Goal: Information Seeking & Learning: Learn about a topic

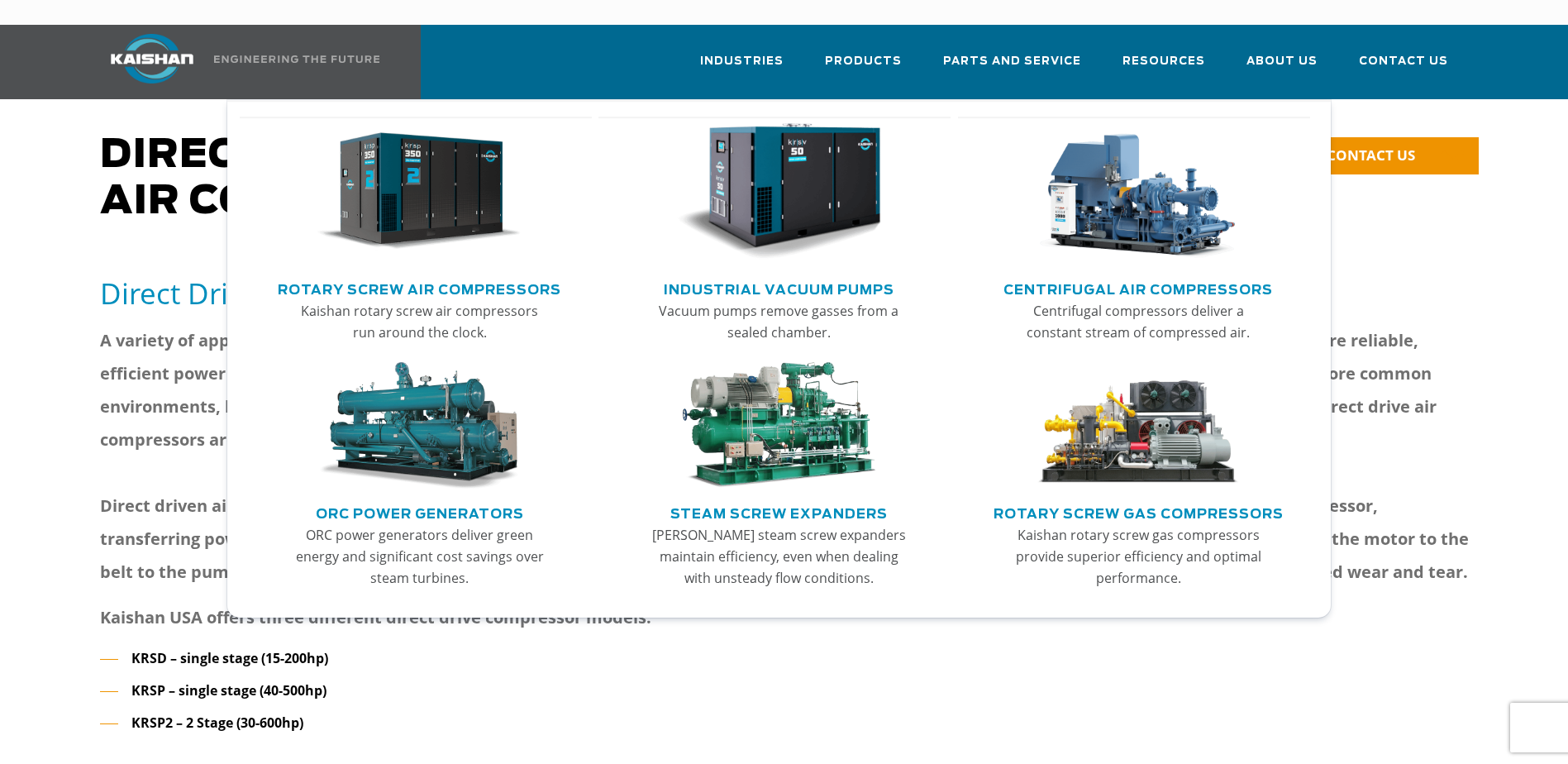
click at [499, 275] on link "Rotary Screw Air Compressors" at bounding box center [419, 288] width 284 height 25
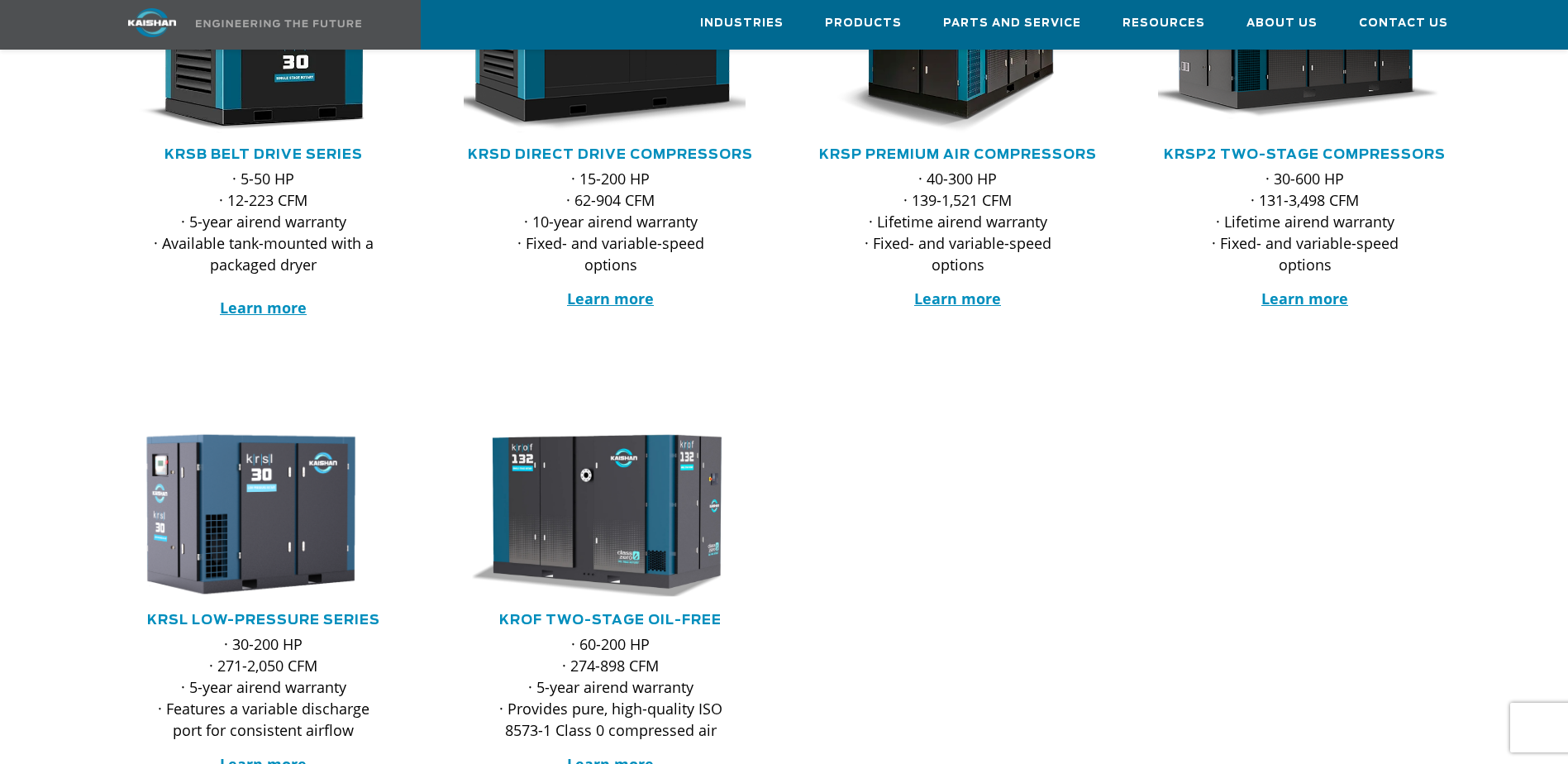
scroll to position [414, 0]
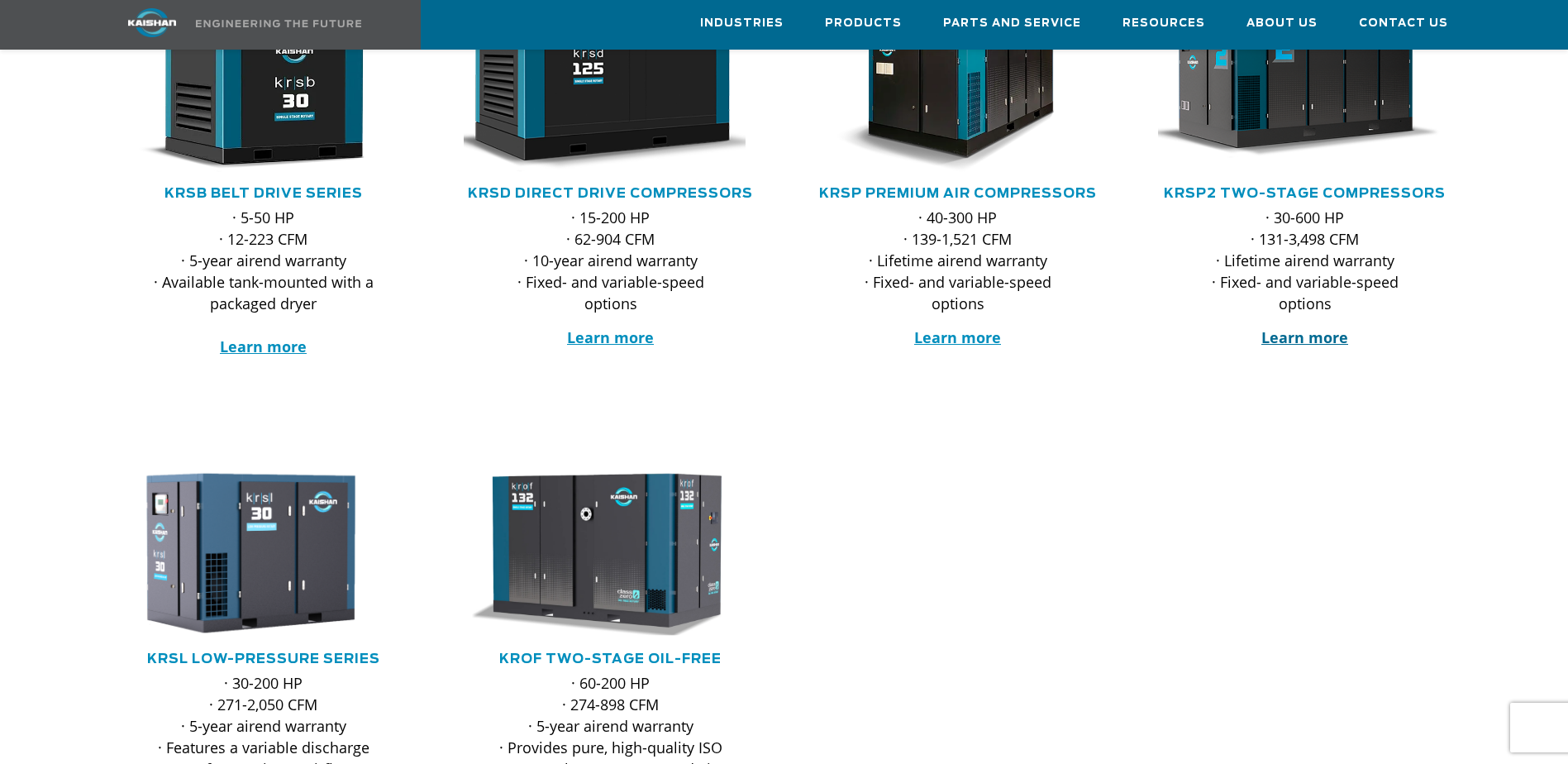
click at [1312, 328] on strong "Learn more" at bounding box center [1305, 337] width 86 height 20
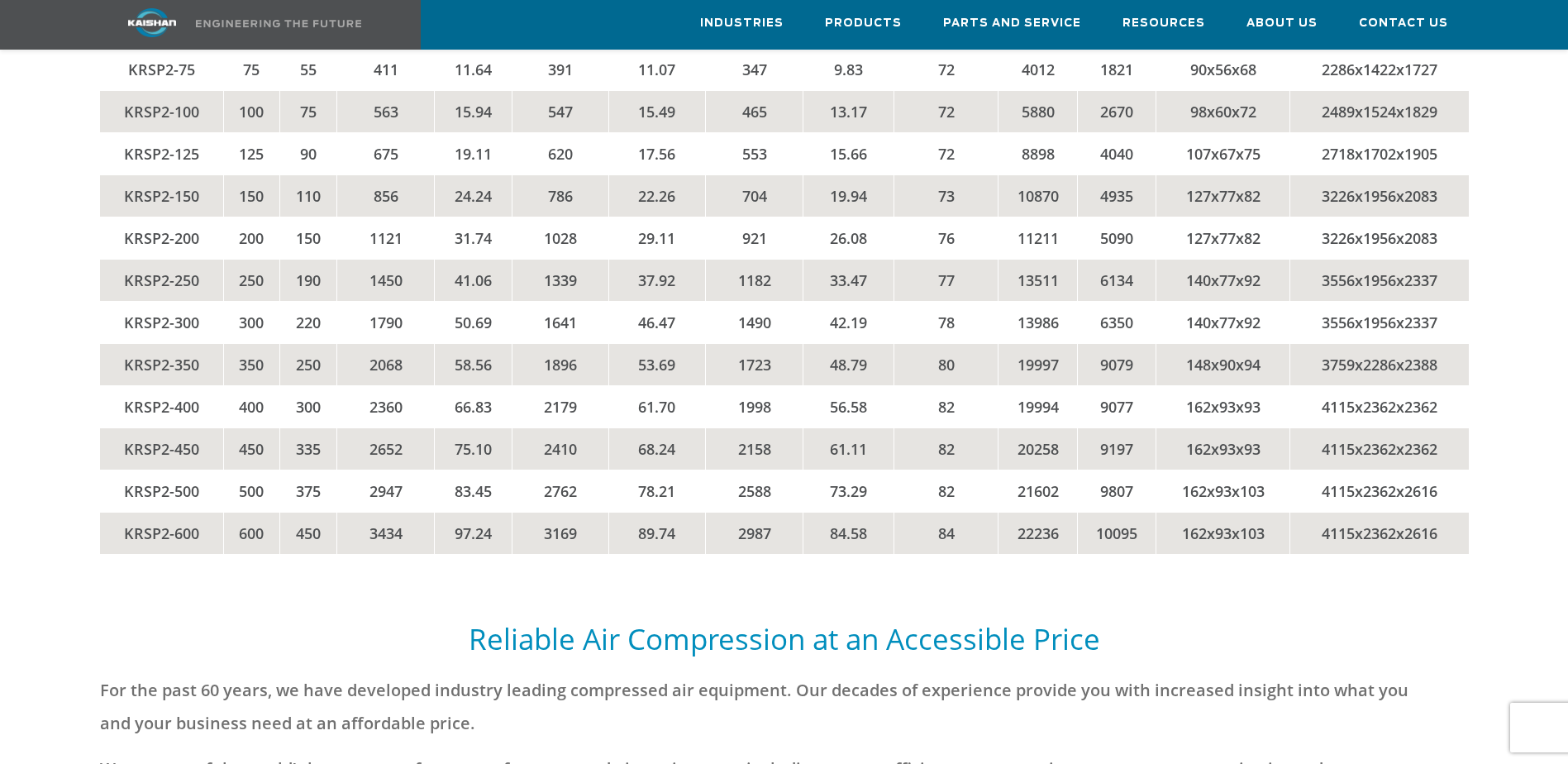
scroll to position [3999, 0]
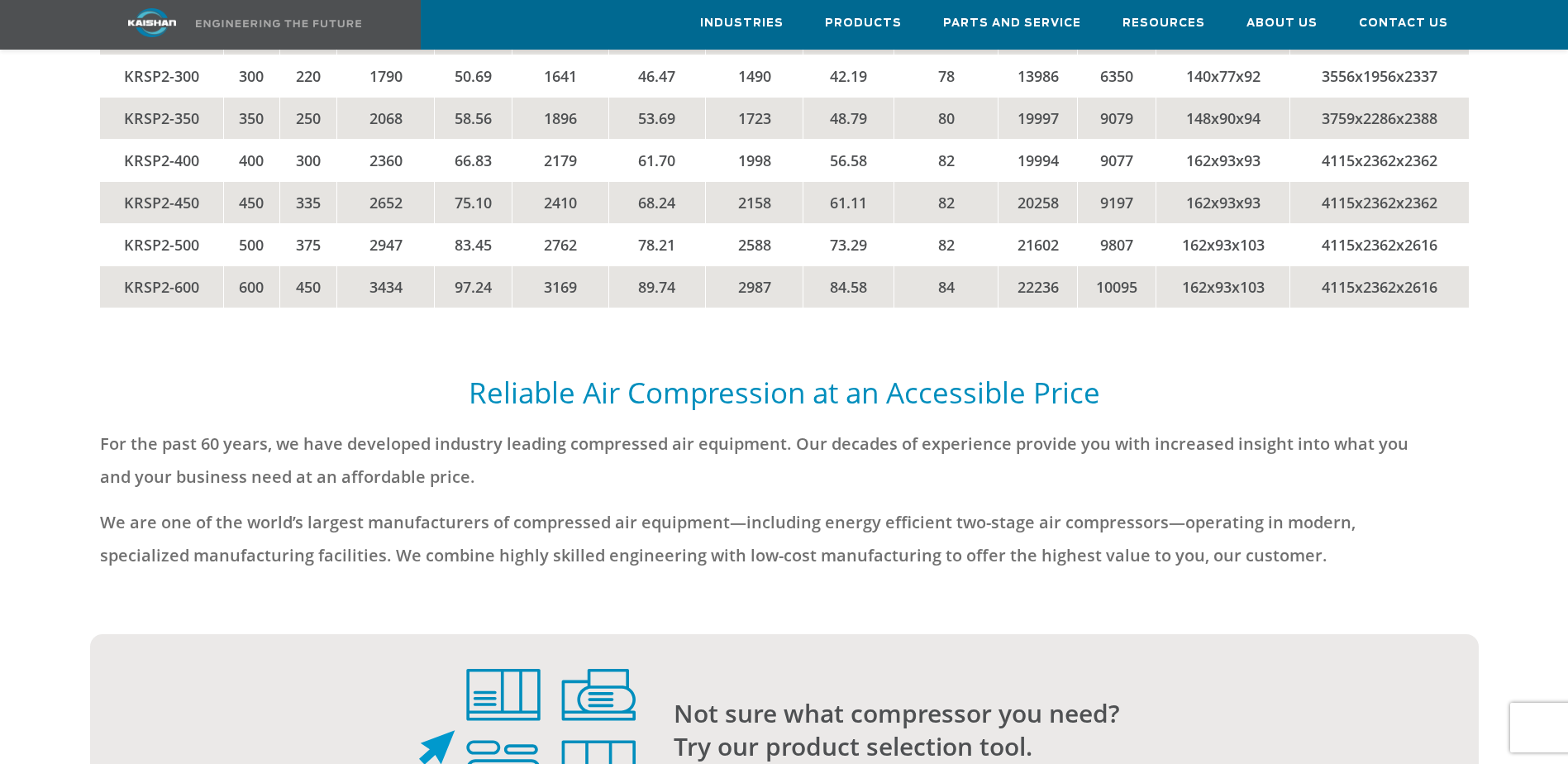
click at [1057, 382] on h5 "Reliable Air Compression at an Accessible Price" at bounding box center [785, 393] width 1369 height 37
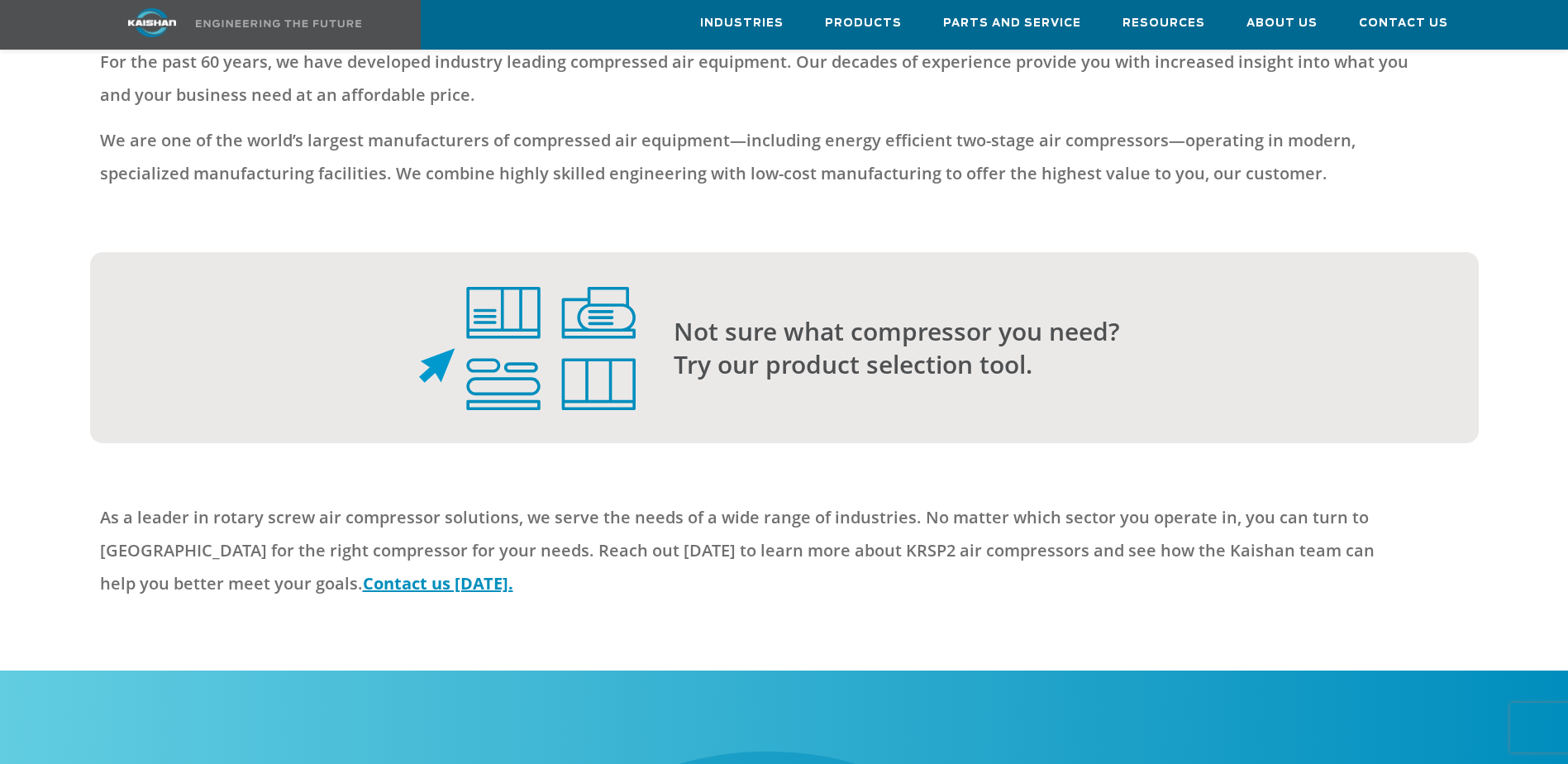
scroll to position [4412, 0]
